Goal: Check status: Check status

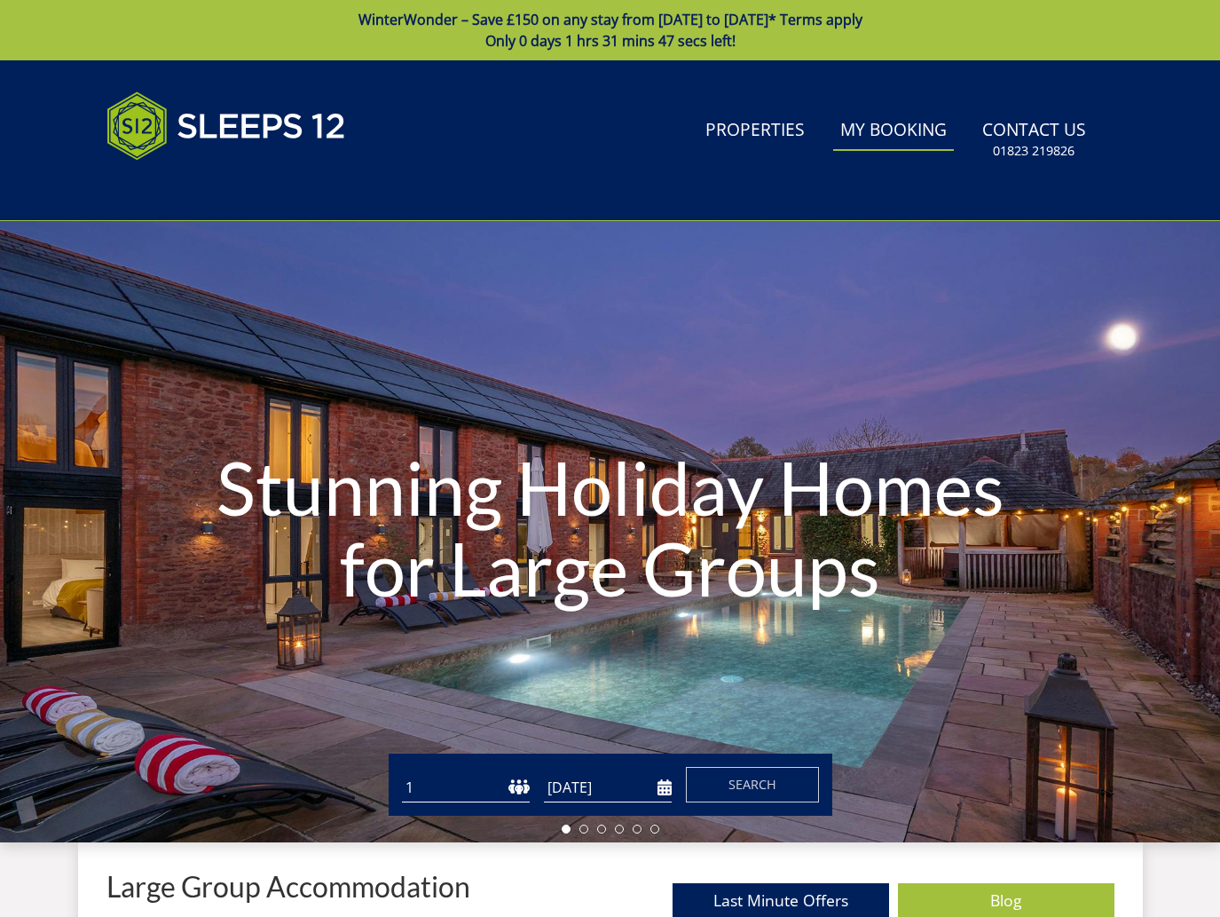
click at [910, 134] on link "My Booking" at bounding box center [893, 131] width 121 height 40
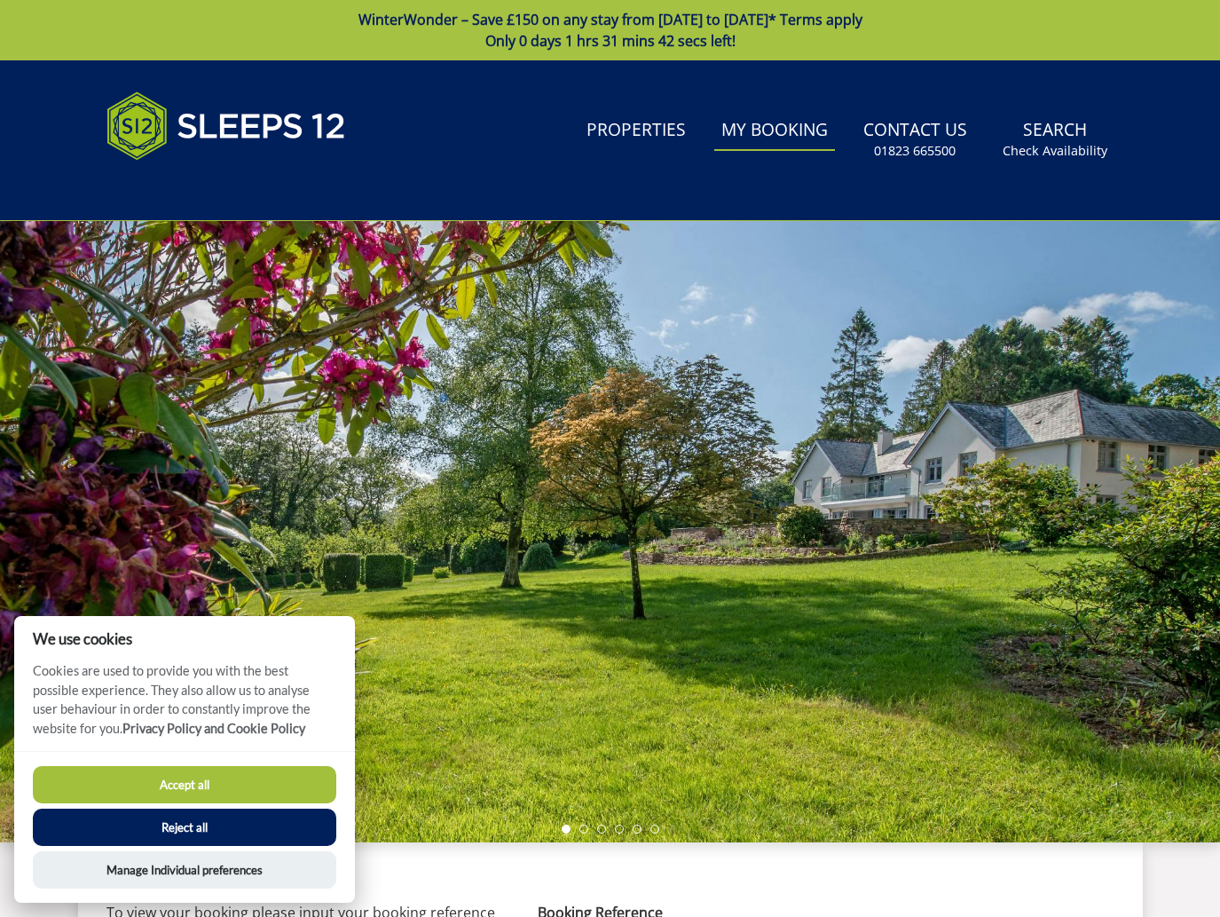
click at [191, 820] on button "Reject all" at bounding box center [185, 827] width 304 height 37
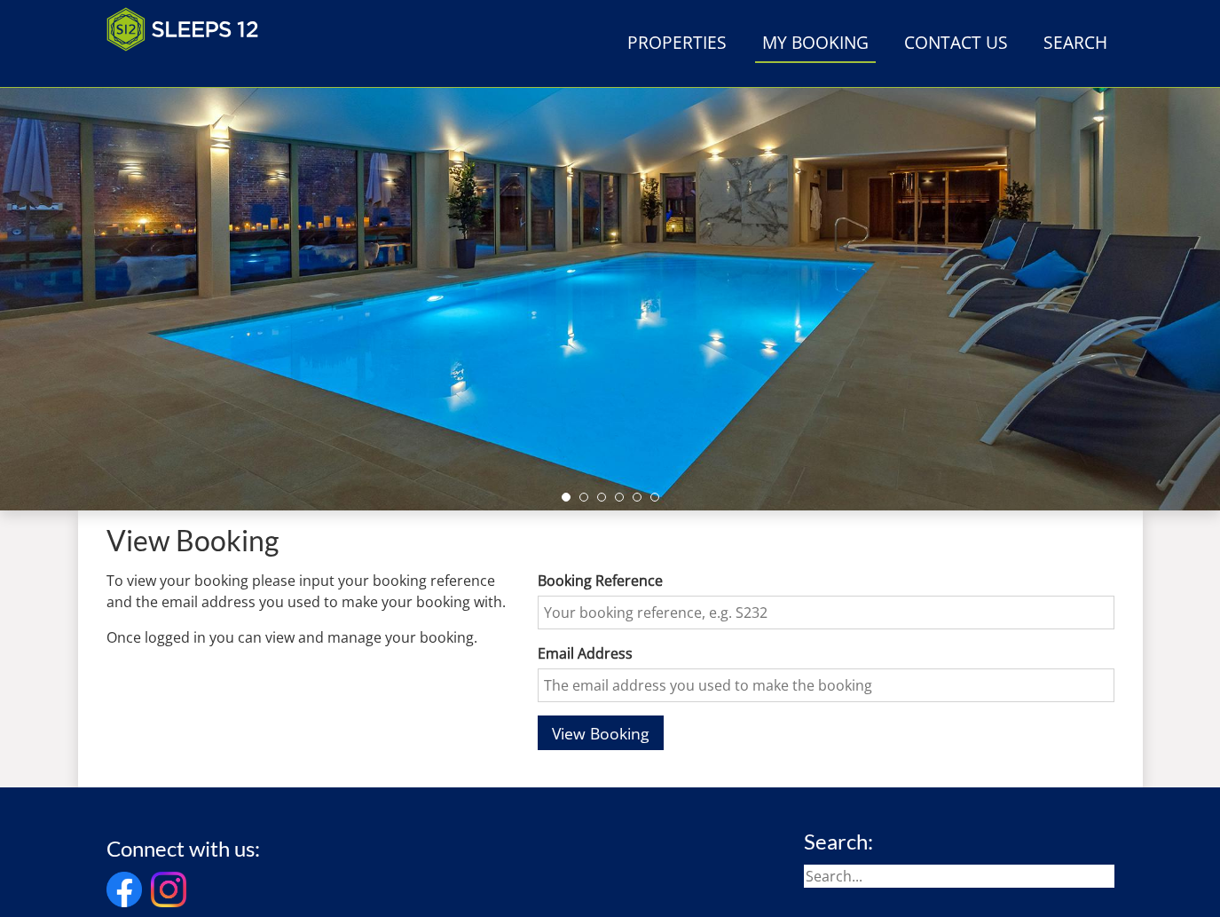
scroll to position [269, 0]
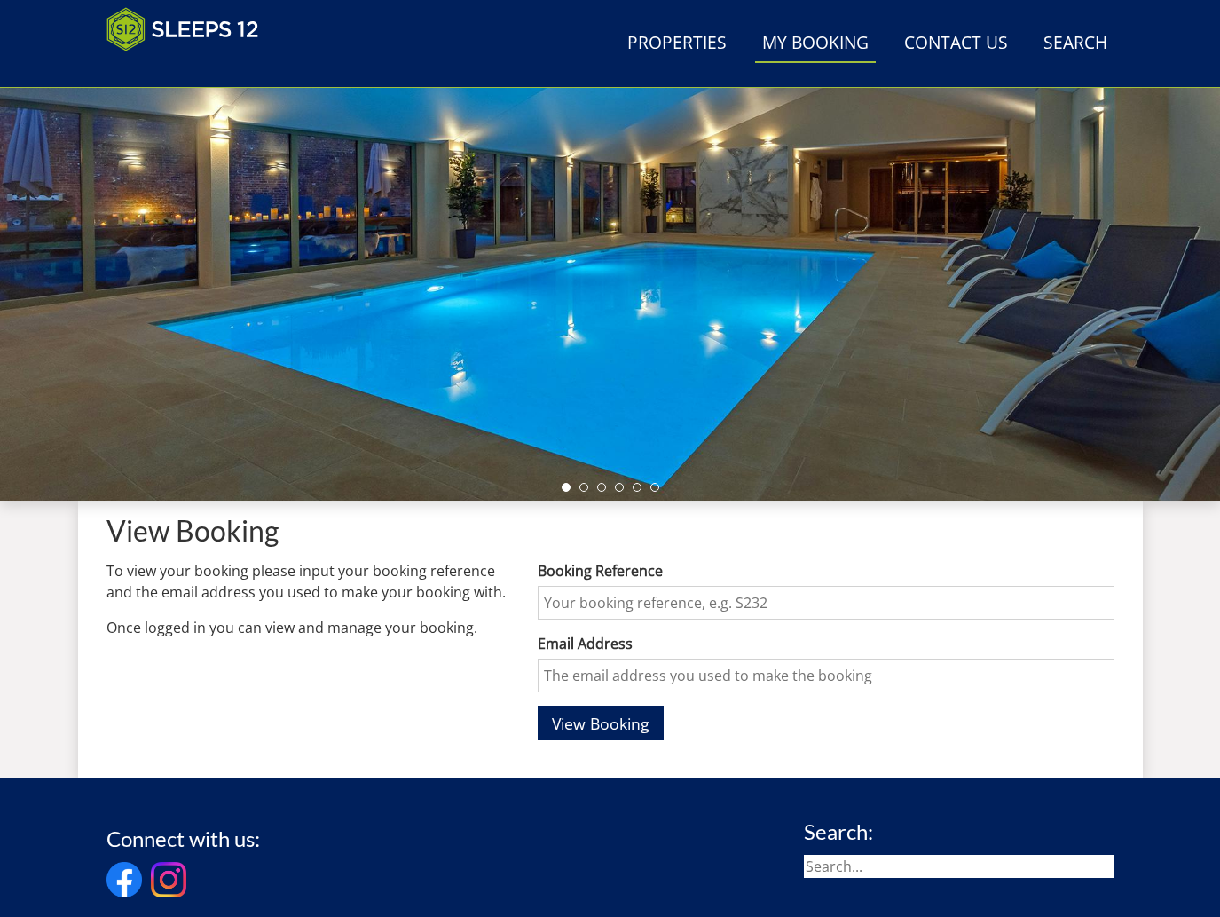
click at [563, 609] on input "Booking Reference" at bounding box center [826, 603] width 576 height 34
type input "S46820"
type input "keithwillis70@gmail.com"
click at [640, 715] on span "View Booking" at bounding box center [601, 723] width 98 height 21
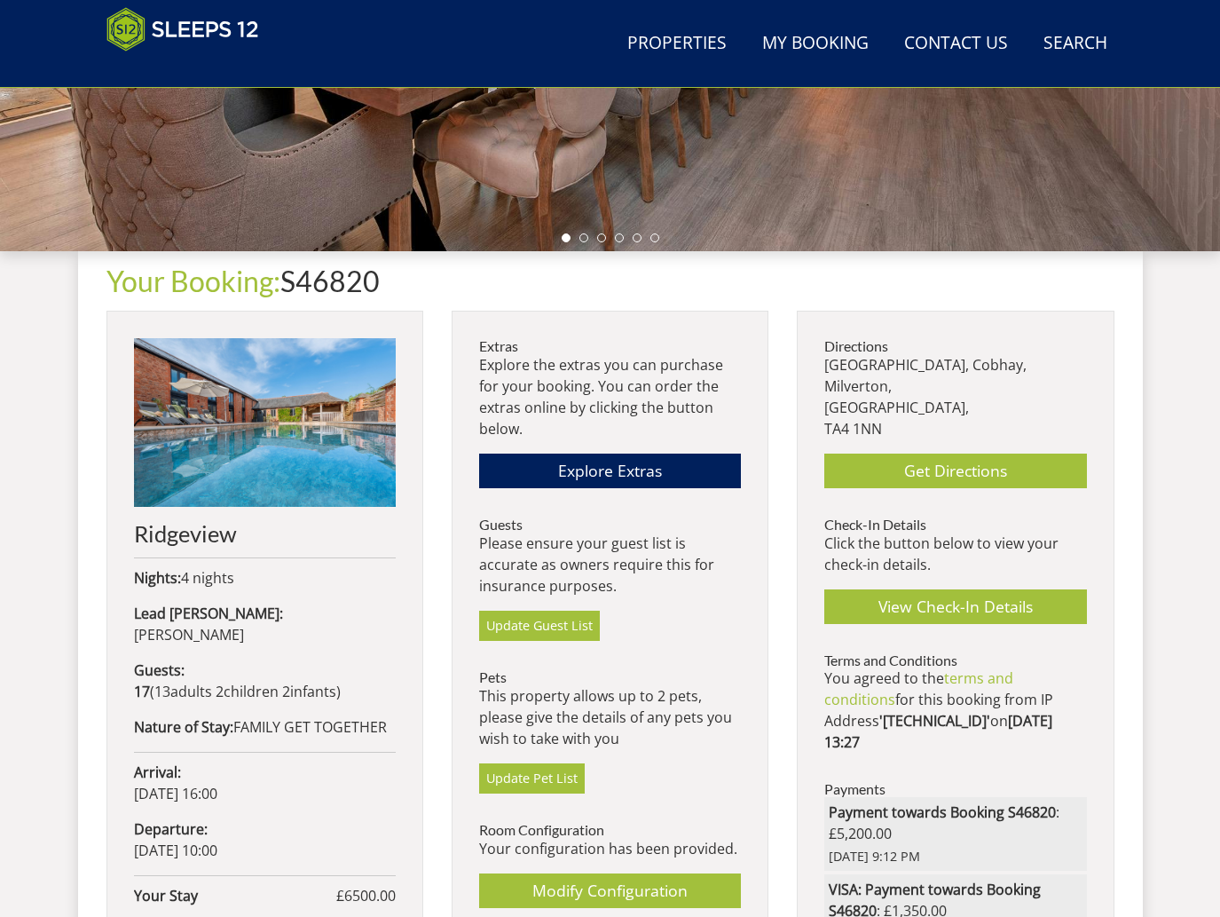
scroll to position [549, 0]
